Goal: Obtain resource: Obtain resource

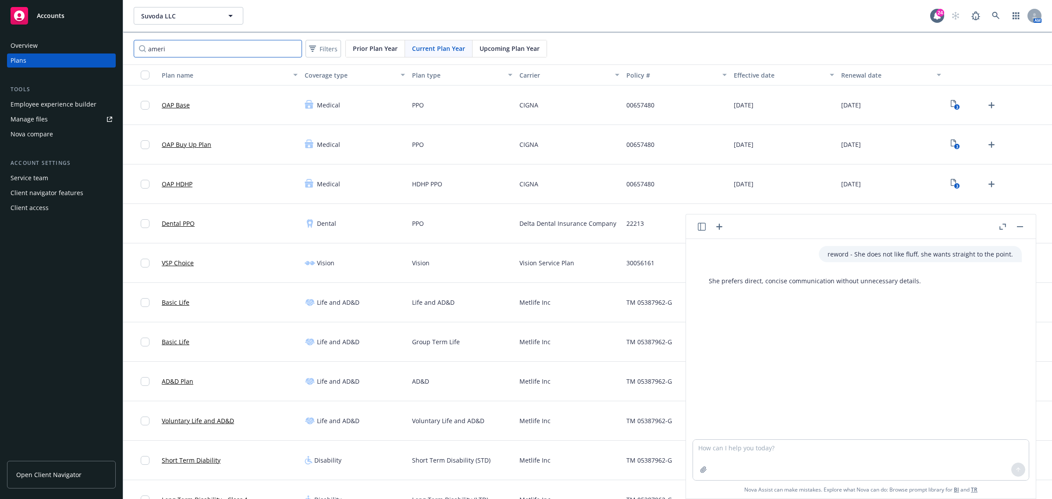
click at [187, 50] on input "ameri" at bounding box center [218, 49] width 168 height 18
type input "a"
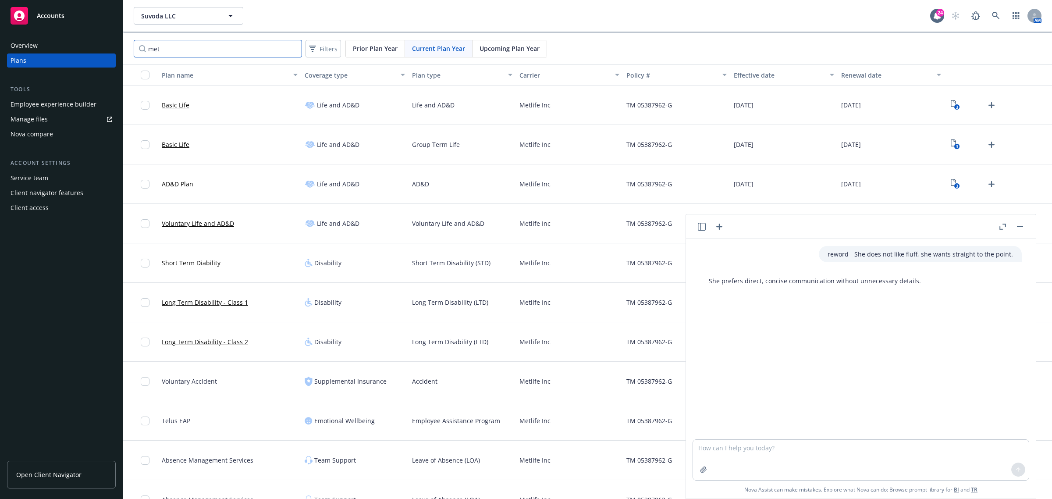
scroll to position [21, 0]
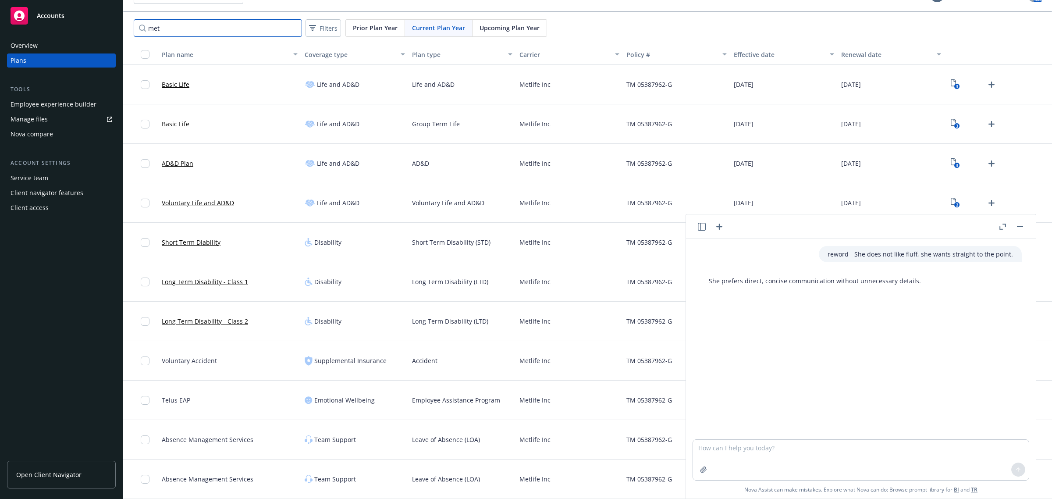
click at [180, 32] on input "met" at bounding box center [218, 28] width 168 height 18
click at [180, 31] on input "met" at bounding box center [218, 28] width 168 height 18
click at [180, 30] on input "met" at bounding box center [218, 28] width 168 height 18
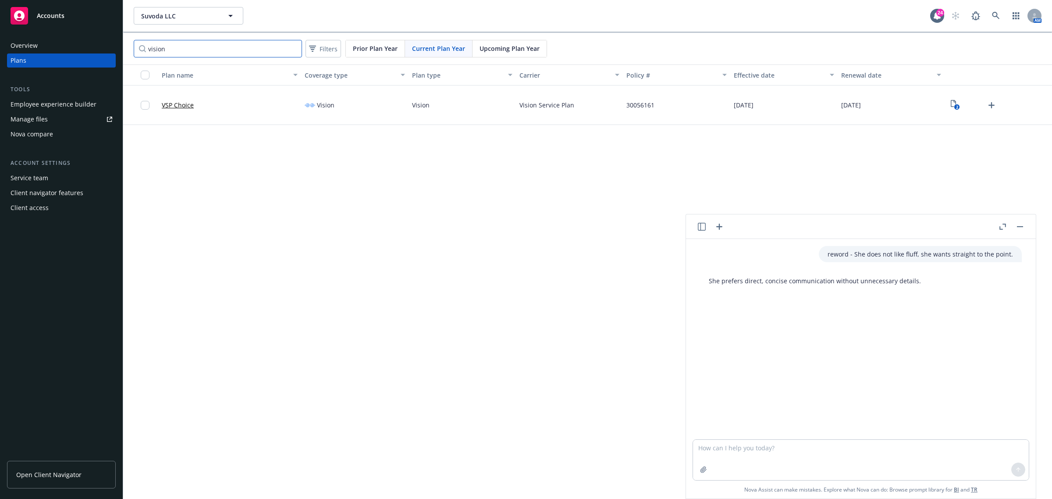
type input "vision"
click at [292, 49] on input "vision" at bounding box center [218, 49] width 168 height 18
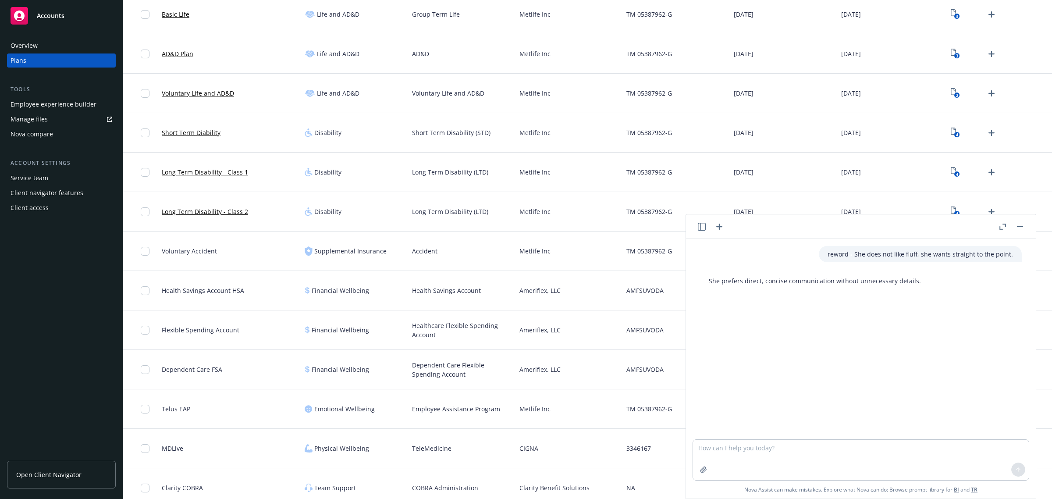
scroll to position [329, 0]
click at [945, 167] on div "4" at bounding box center [998, 170] width 107 height 39
click at [951, 166] on icon "4" at bounding box center [955, 171] width 9 height 10
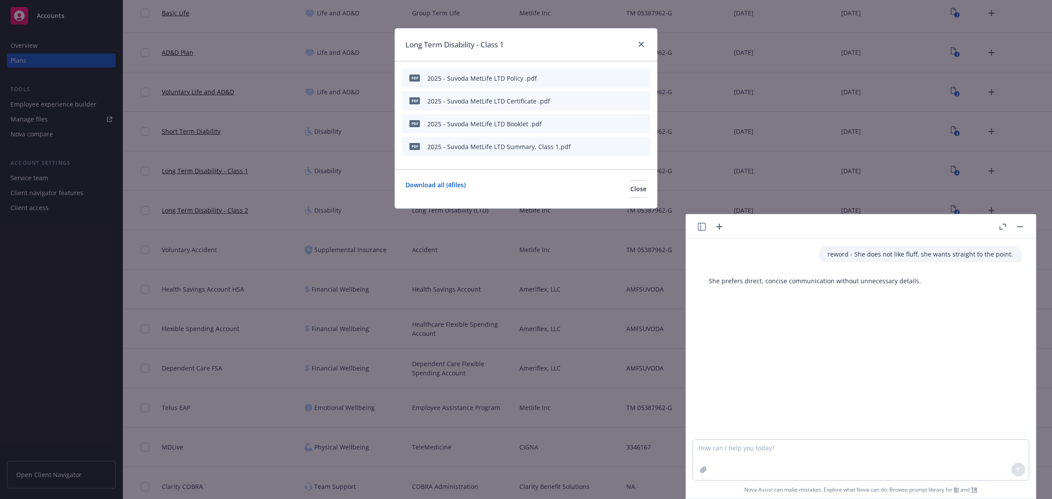
click at [628, 144] on icon "preview file" at bounding box center [628, 146] width 8 height 6
click at [640, 47] on link "close" at bounding box center [641, 44] width 11 height 11
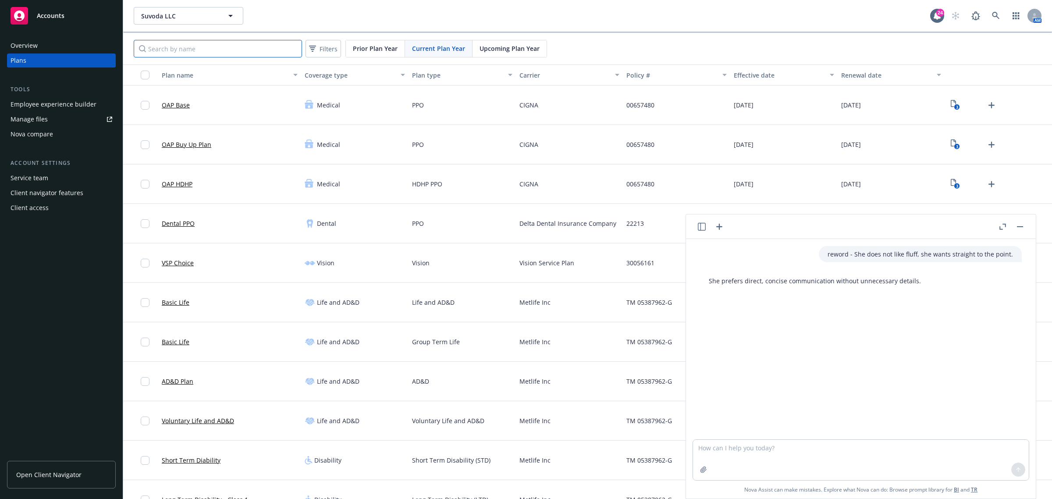
click at [191, 48] on input "Search by name" at bounding box center [218, 49] width 168 height 18
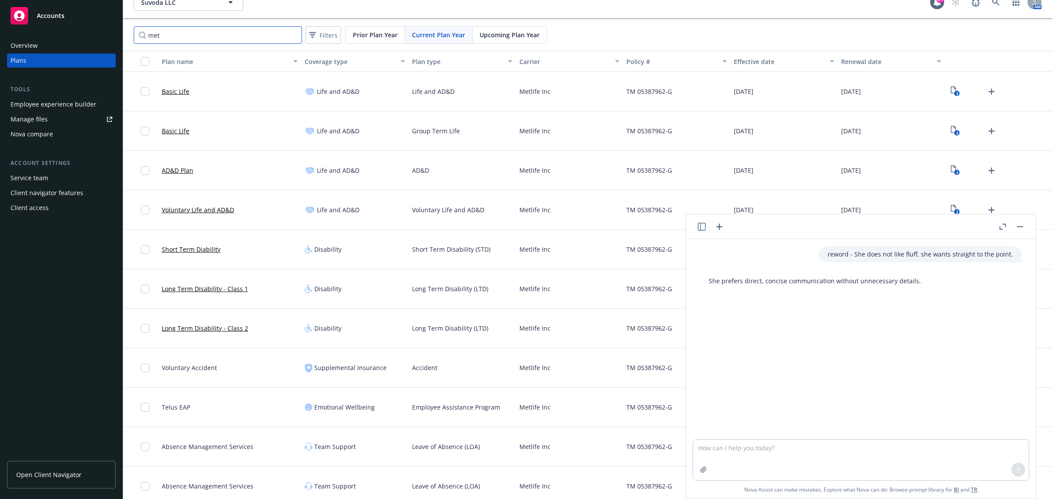
scroll to position [21, 0]
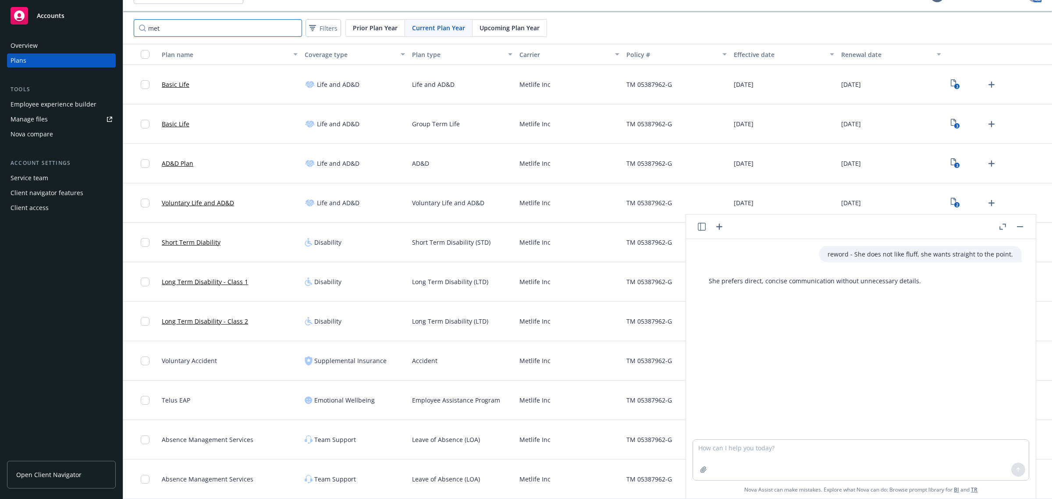
type input "met"
click at [36, 115] on div "Manage files" at bounding box center [29, 119] width 37 height 14
